Goal: Task Accomplishment & Management: Manage account settings

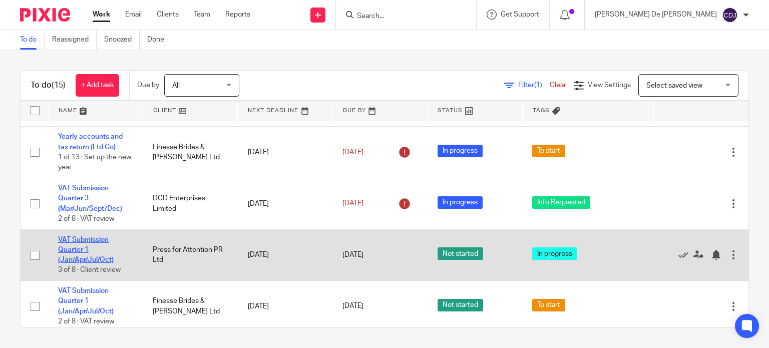
scroll to position [100, 0]
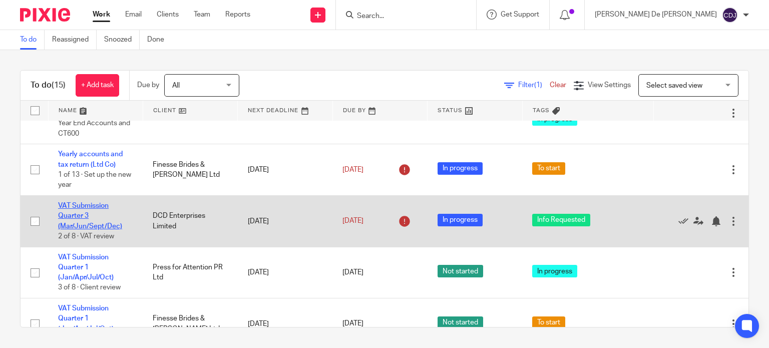
click at [92, 229] on link "VAT Submission Quarter 3 (Mar/Jun/Sept/Dec)" at bounding box center [90, 216] width 64 height 28
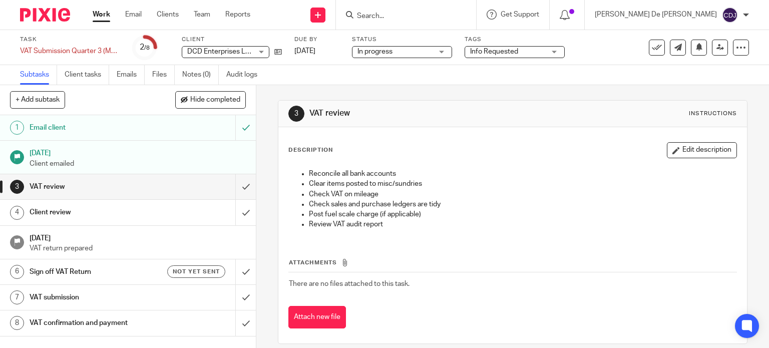
click at [92, 13] on div "Work Email Clients Team Reports Work Email Clients Team Reports Settings" at bounding box center [174, 15] width 183 height 30
click at [102, 18] on link "Work" at bounding box center [102, 15] width 18 height 10
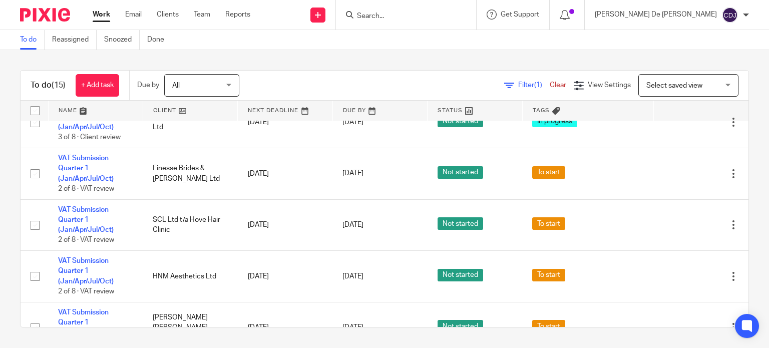
scroll to position [200, 0]
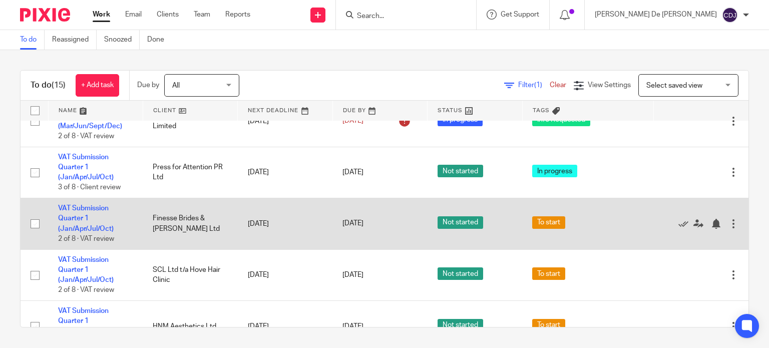
click at [78, 225] on td "VAT Submission Quarter 1 (Jan/Apr/Jul/Oct) 2 of 8 · VAT review" at bounding box center [95, 224] width 95 height 52
click at [69, 218] on link "VAT Submission Quarter 1 (Jan/Apr/Jul/Oct)" at bounding box center [86, 219] width 56 height 28
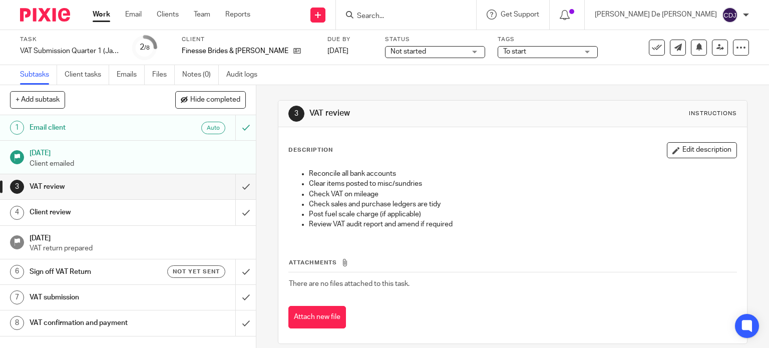
click at [532, 54] on span "To start" at bounding box center [540, 52] width 75 height 11
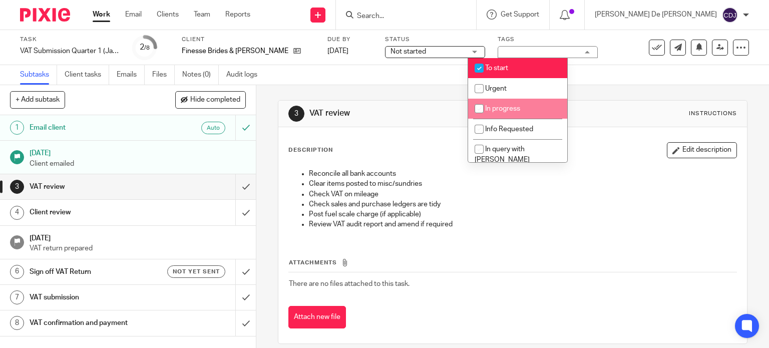
click at [516, 103] on li "In progress" at bounding box center [517, 109] width 99 height 21
checkbox input "true"
click at [524, 69] on li "To start" at bounding box center [517, 68] width 99 height 21
checkbox input "false"
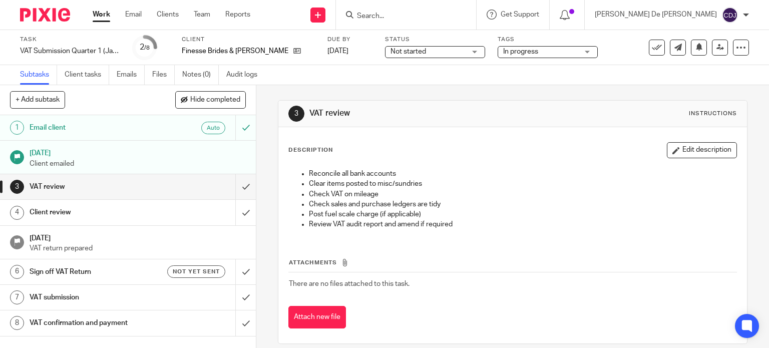
click at [602, 82] on div "Subtasks Client tasks Emails Files Notes (0) Audit logs" at bounding box center [384, 75] width 769 height 20
click at [437, 52] on div "Not started Not started" at bounding box center [435, 52] width 100 height 12
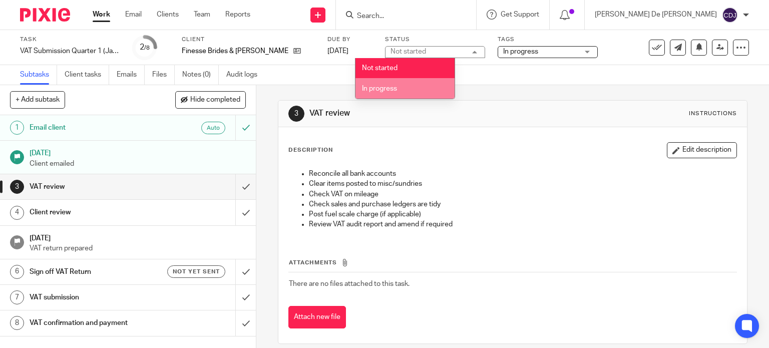
click at [415, 82] on li "In progress" at bounding box center [404, 88] width 99 height 21
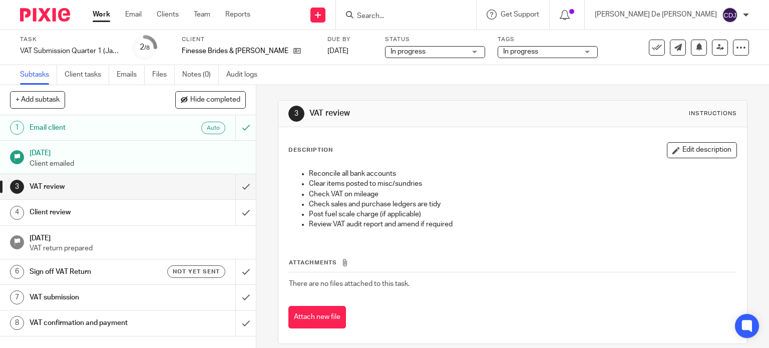
click at [468, 86] on div "3 VAT review Instructions Description Edit description Reconcile all bank accou…" at bounding box center [513, 222] width 470 height 274
